Goal: Use online tool/utility: Utilize a website feature to perform a specific function

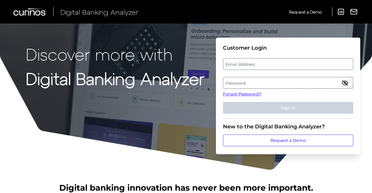
drag, startPoint x: 266, startPoint y: 60, endPoint x: 263, endPoint y: 63, distance: 4.6
click at [264, 62] on fieldset "Customer Login Email Address Password Forgot Password? Sign In" at bounding box center [288, 82] width 130 height 74
click at [263, 63] on label "Email Address" at bounding box center [287, 64] width 129 height 11
click at [263, 63] on input "email" at bounding box center [288, 64] width 130 height 12
type input "[EMAIL_ADDRESS][DOMAIN_NAME]"
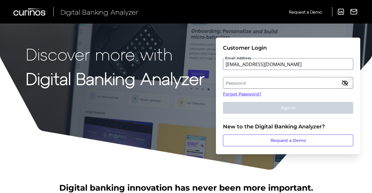
click at [241, 82] on label "Password" at bounding box center [287, 82] width 129 height 11
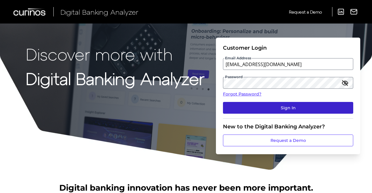
click at [272, 104] on button "Sign In" at bounding box center [288, 108] width 130 height 12
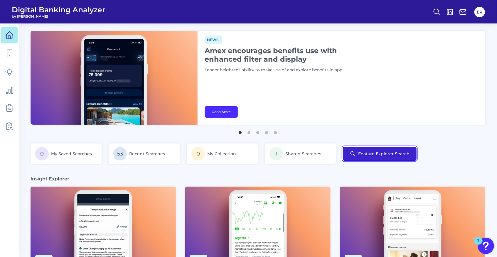
drag, startPoint x: 369, startPoint y: 1, endPoint x: 382, endPoint y: 154, distance: 154.0
click at [372, 154] on button "Feature Explorer Search" at bounding box center [380, 154] width 74 height 14
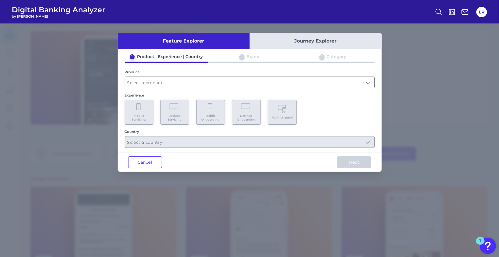
click at [143, 82] on input "text" at bounding box center [249, 82] width 249 height 11
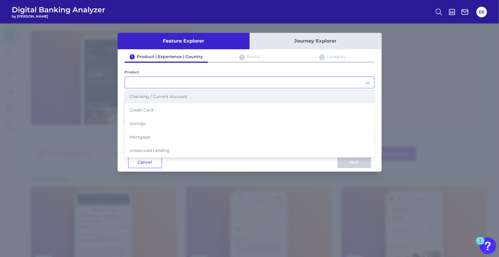
click at [158, 98] on span "Checking / Current Account" at bounding box center [159, 96] width 58 height 5
type input "Checking / Current Account"
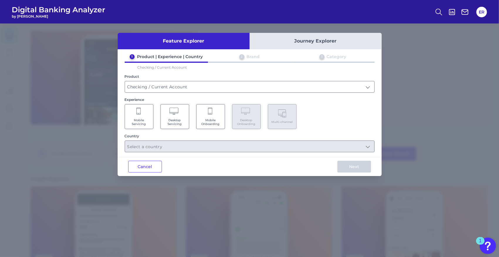
click at [144, 118] on span "Mobile Servicing" at bounding box center [139, 122] width 22 height 8
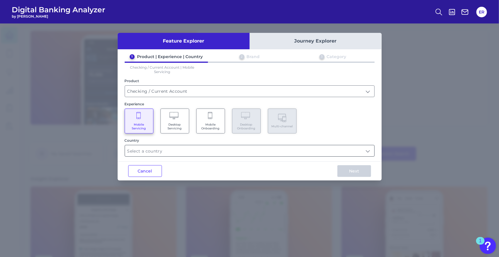
click at [152, 151] on input "text" at bounding box center [249, 150] width 249 height 11
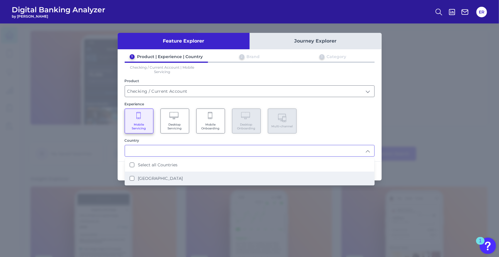
click at [148, 177] on label "[GEOGRAPHIC_DATA]" at bounding box center [160, 178] width 45 height 5
type input "Select all Countries"
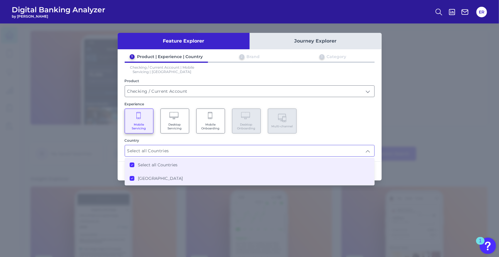
click at [181, 139] on div "Country" at bounding box center [250, 140] width 250 height 4
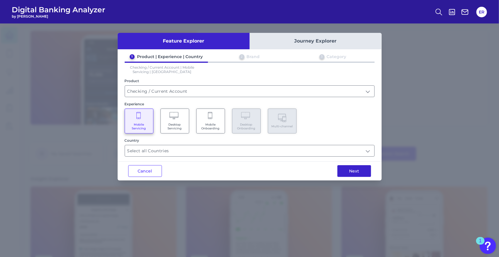
click at [355, 169] on button "Next" at bounding box center [355, 171] width 34 height 12
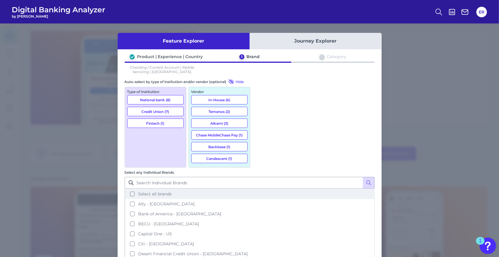
click at [172, 191] on span "Select all brands" at bounding box center [154, 193] width 33 height 5
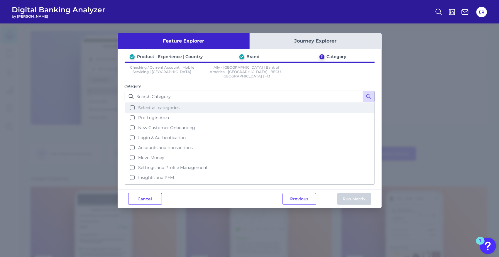
click at [147, 105] on span "Select all categories" at bounding box center [158, 107] width 41 height 5
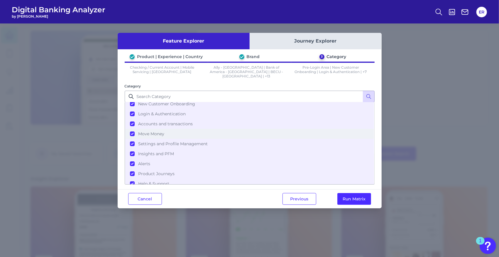
scroll to position [24, 0]
click at [354, 193] on button "Run Matrix" at bounding box center [355, 199] width 34 height 12
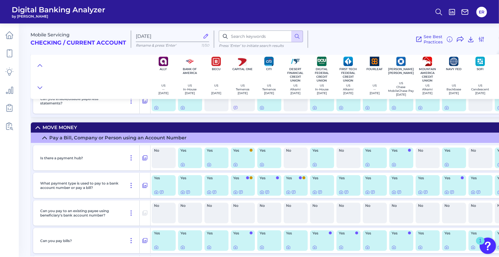
scroll to position [2700, 0]
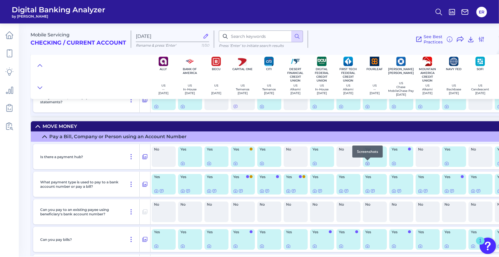
click at [367, 165] on icon at bounding box center [368, 163] width 4 height 3
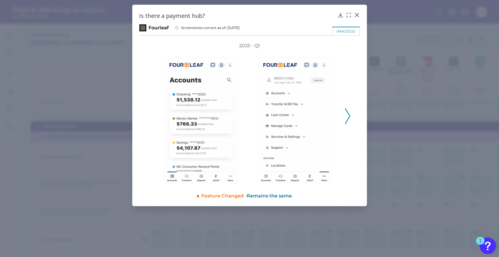
click at [350, 116] on polyline at bounding box center [347, 116] width 4 height 15
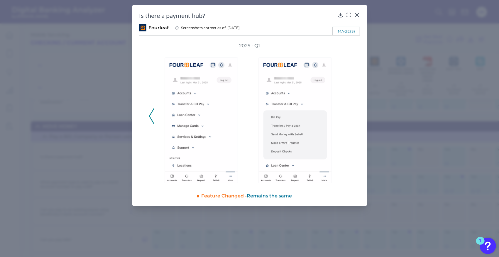
click at [350, 116] on div "2025 - Q1" at bounding box center [250, 113] width 202 height 141
click at [358, 17] on div at bounding box center [357, 19] width 6 height 6
click at [358, 13] on icon at bounding box center [357, 15] width 6 height 6
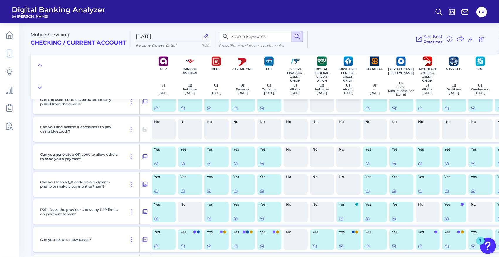
scroll to position [3659, 0]
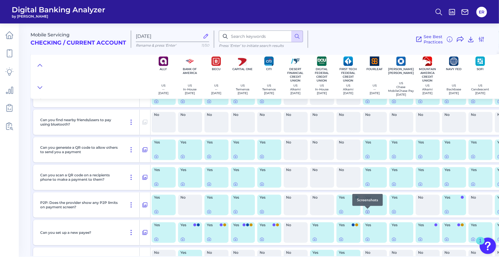
click at [369, 193] on icon at bounding box center [367, 212] width 5 height 5
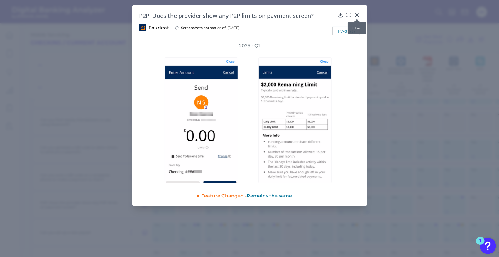
click at [358, 14] on icon at bounding box center [357, 15] width 4 height 4
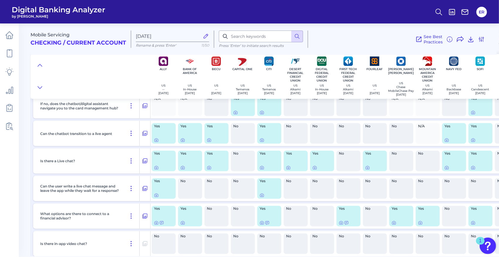
scroll to position [9549, 0]
